Goal: Information Seeking & Learning: Learn about a topic

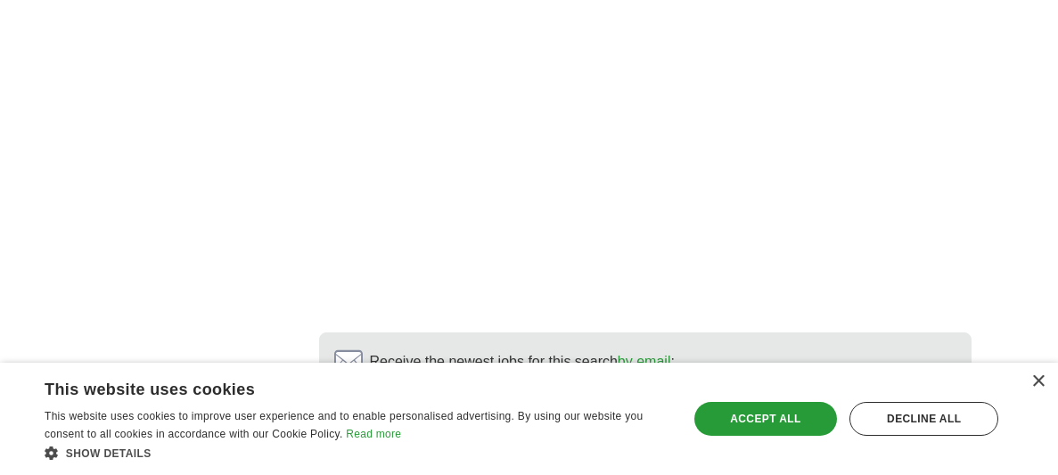
scroll to position [3936, 0]
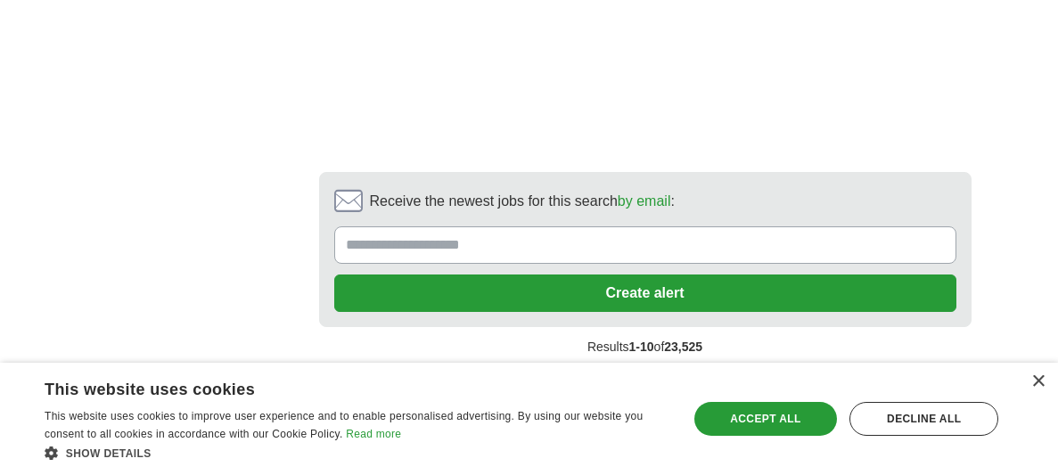
click at [505, 367] on link "2" at bounding box center [503, 385] width 31 height 37
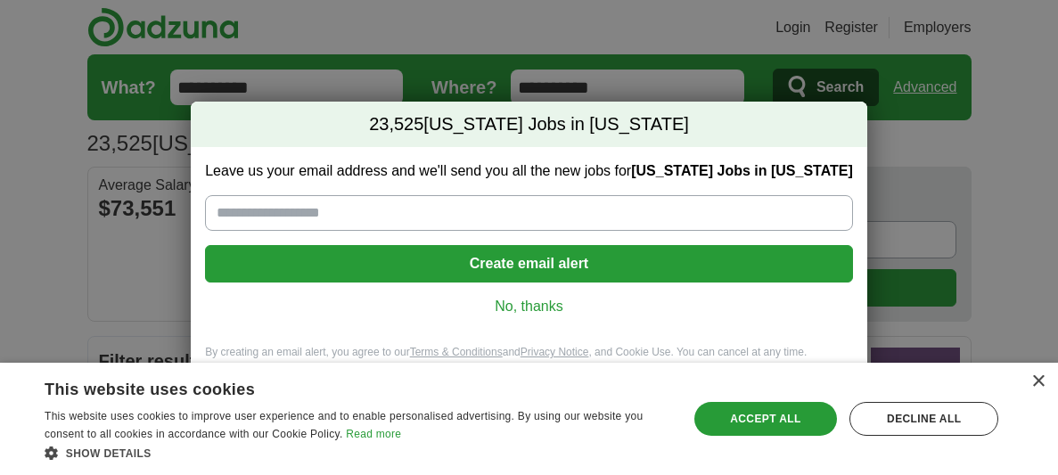
click at [536, 308] on link "No, thanks" at bounding box center [528, 307] width 619 height 20
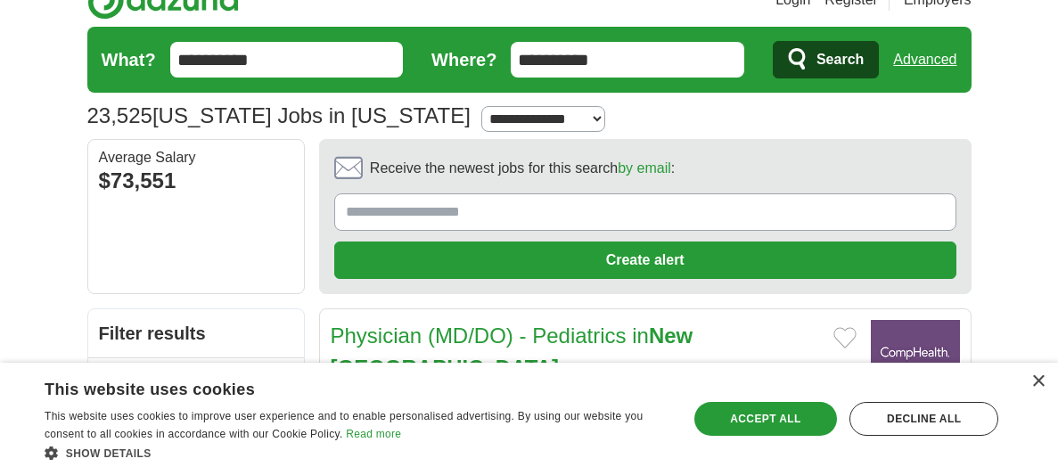
scroll to position [29, 0]
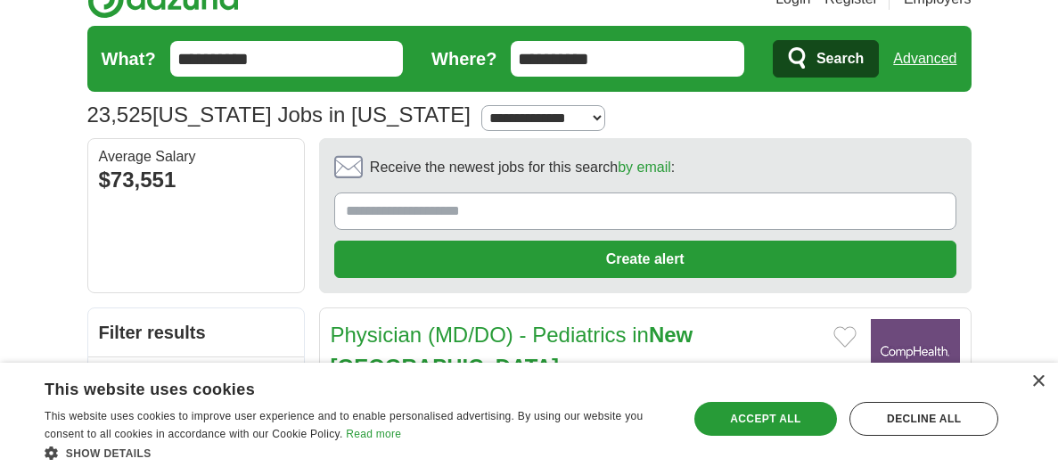
click at [294, 59] on input "**********" at bounding box center [286, 59] width 233 height 36
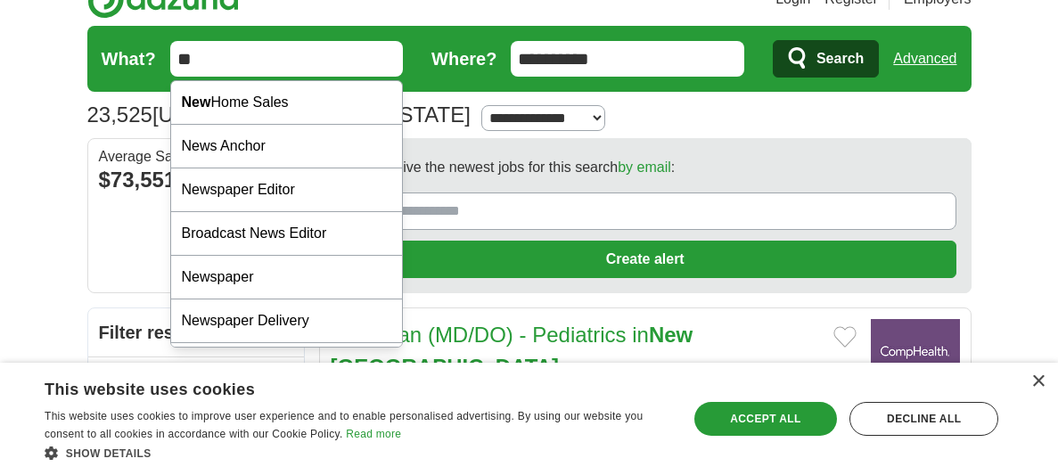
type input "*"
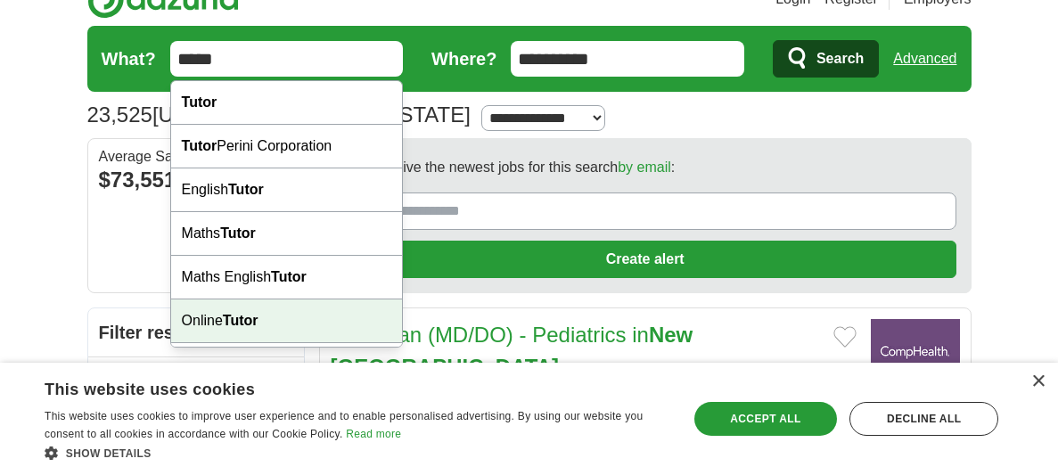
click at [211, 319] on div "Online Tutor" at bounding box center [287, 321] width 232 height 44
type input "**********"
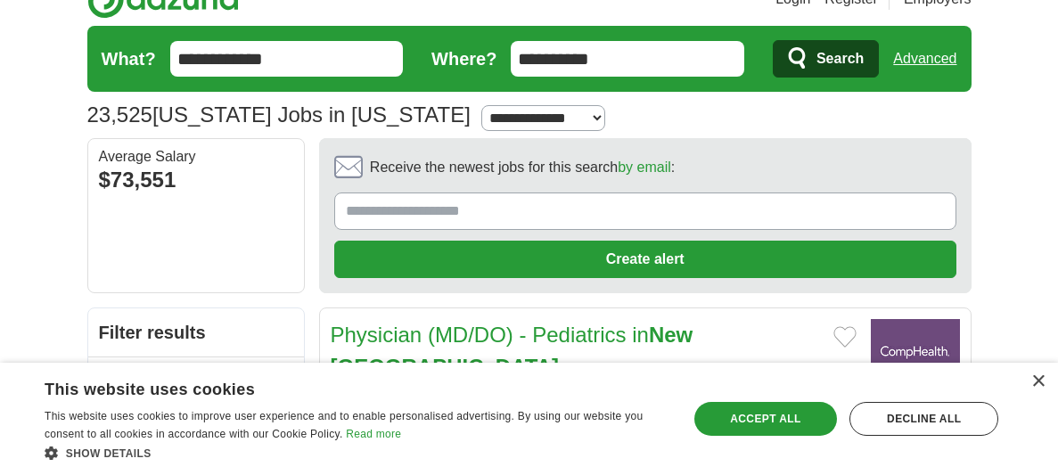
click at [850, 58] on span "Search" at bounding box center [839, 59] width 47 height 36
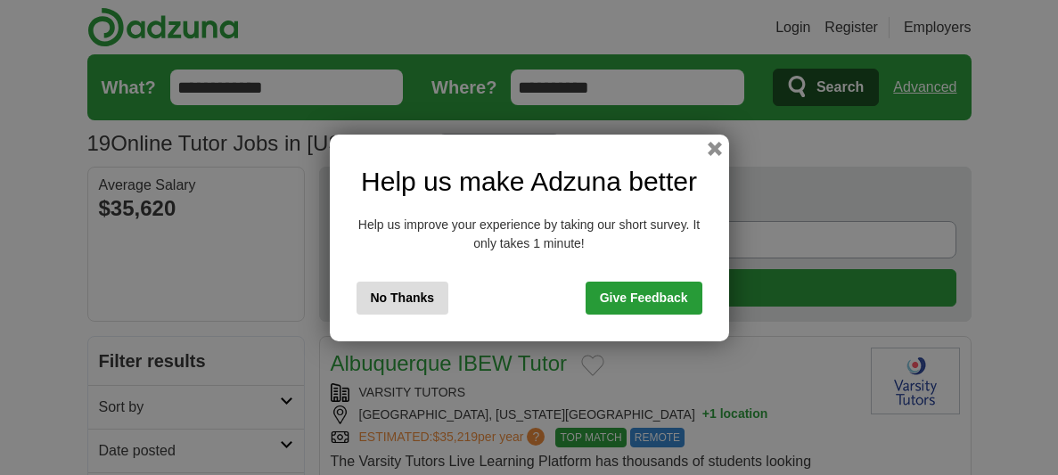
click at [403, 295] on button "No Thanks" at bounding box center [402, 298] width 93 height 33
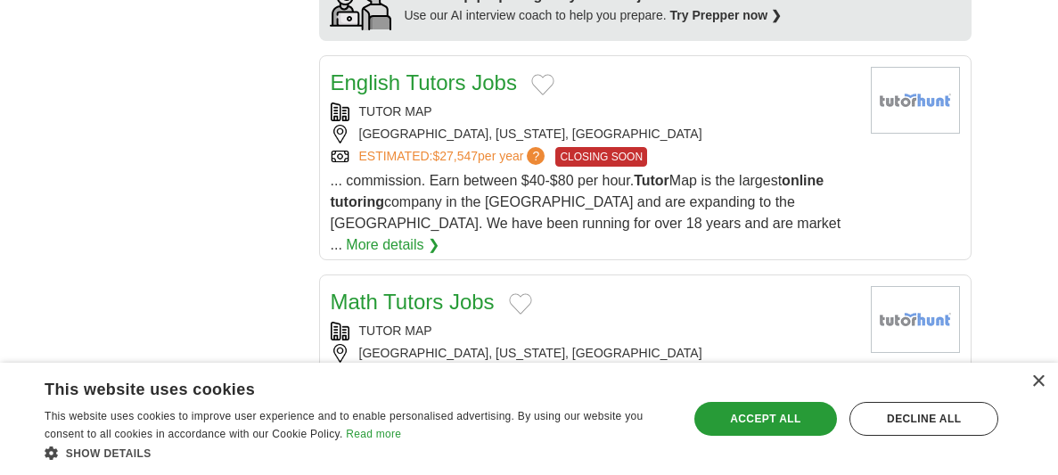
scroll to position [1831, 0]
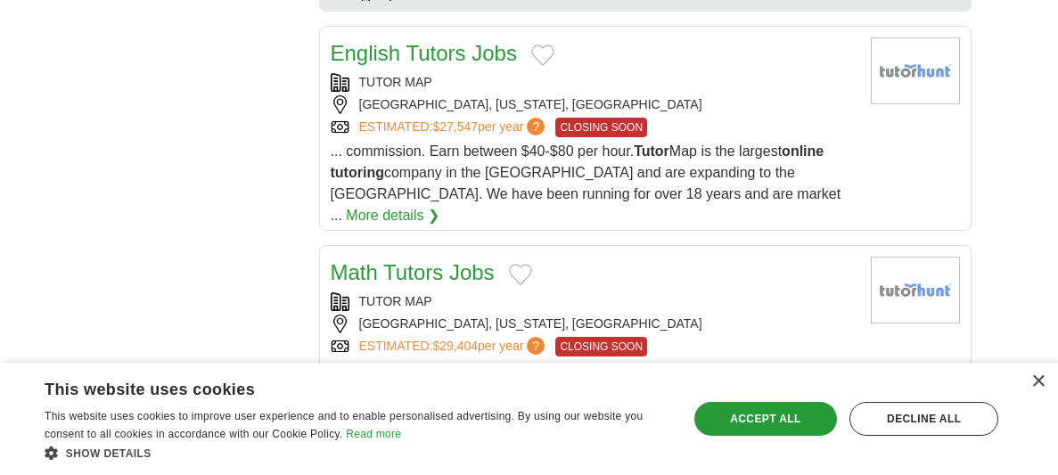
click at [439, 205] on link "More details ❯" at bounding box center [393, 215] width 94 height 21
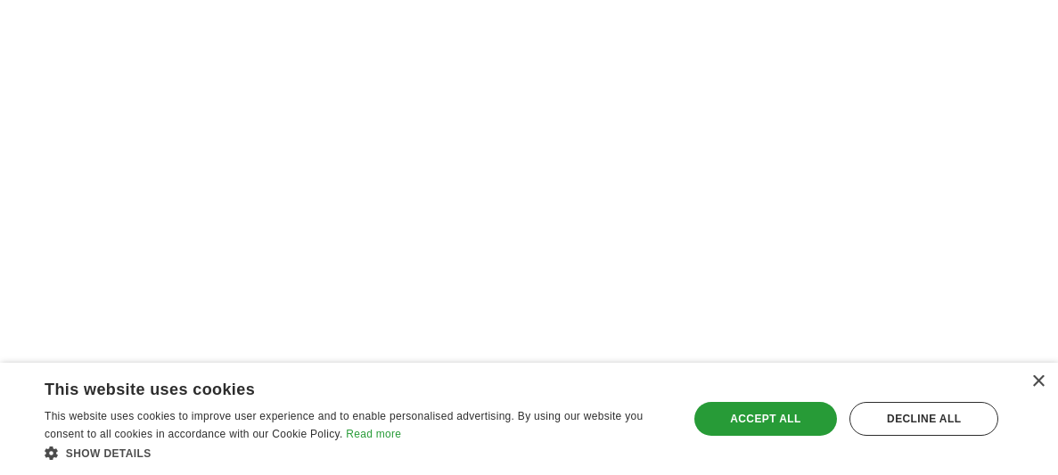
scroll to position [2841, 0]
